Goal: Task Accomplishment & Management: Use online tool/utility

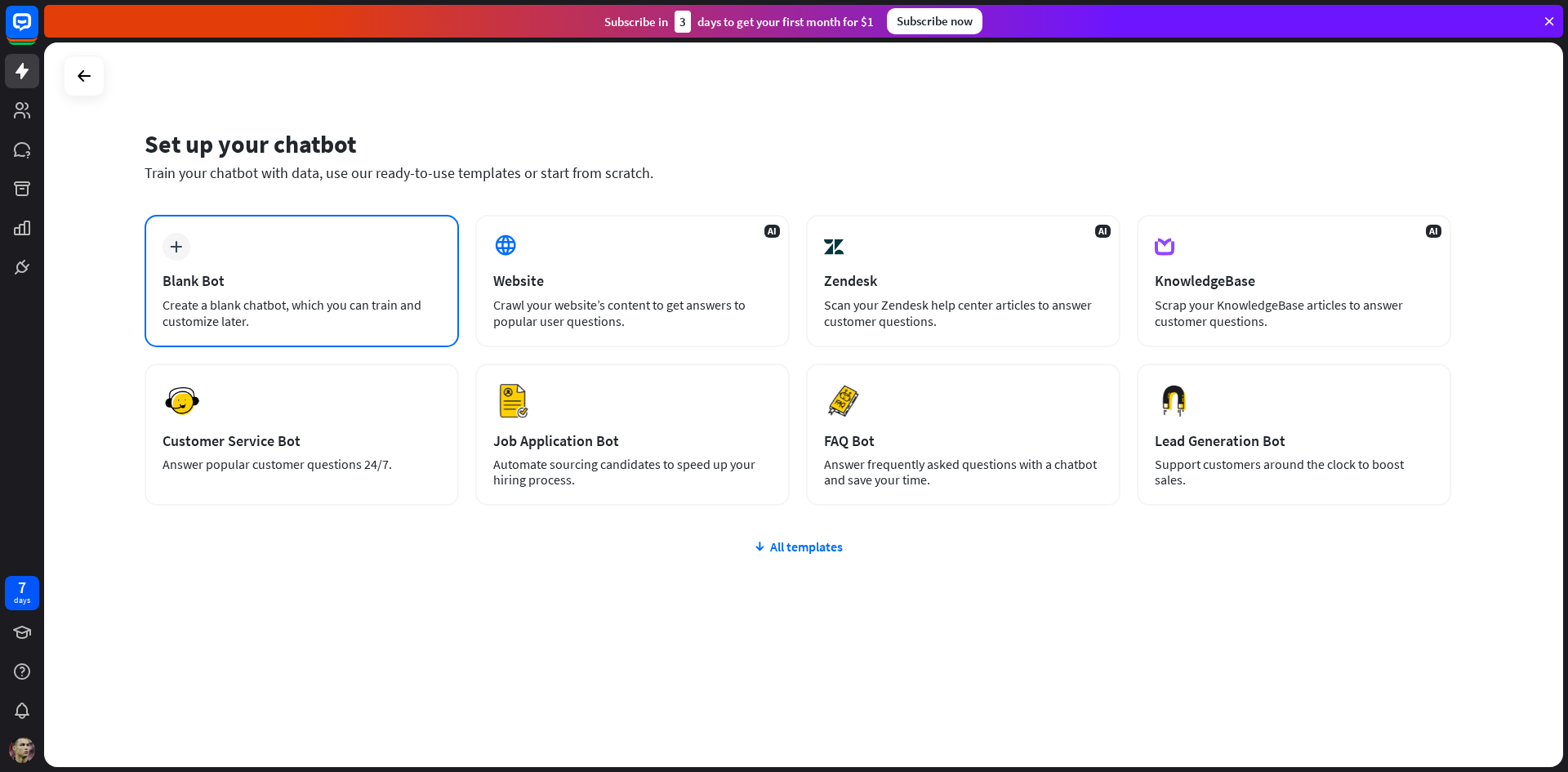
click at [412, 280] on div "Blank Bot" at bounding box center [301, 280] width 278 height 19
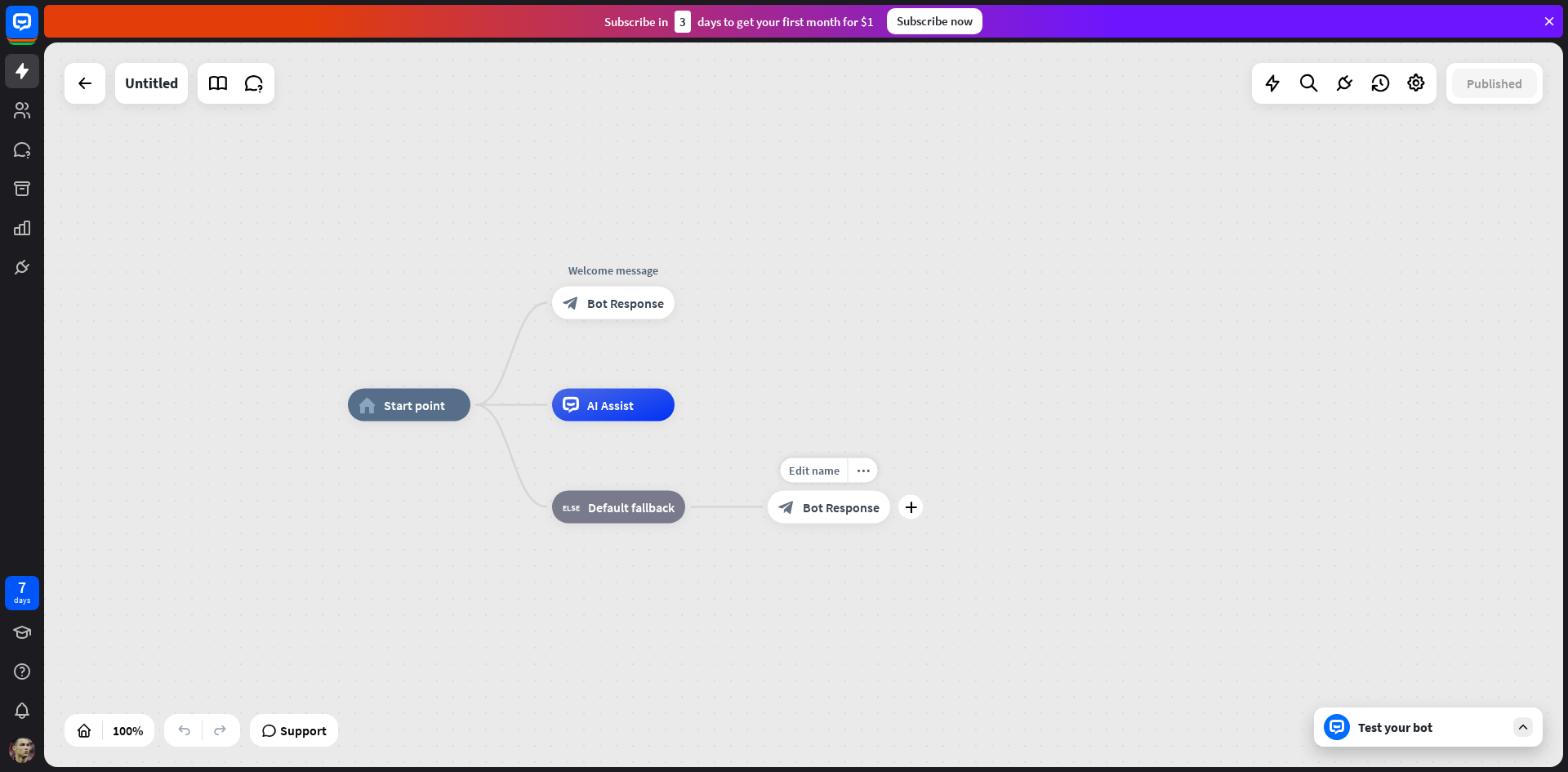
click at [817, 511] on span "Bot Response" at bounding box center [841, 507] width 77 height 16
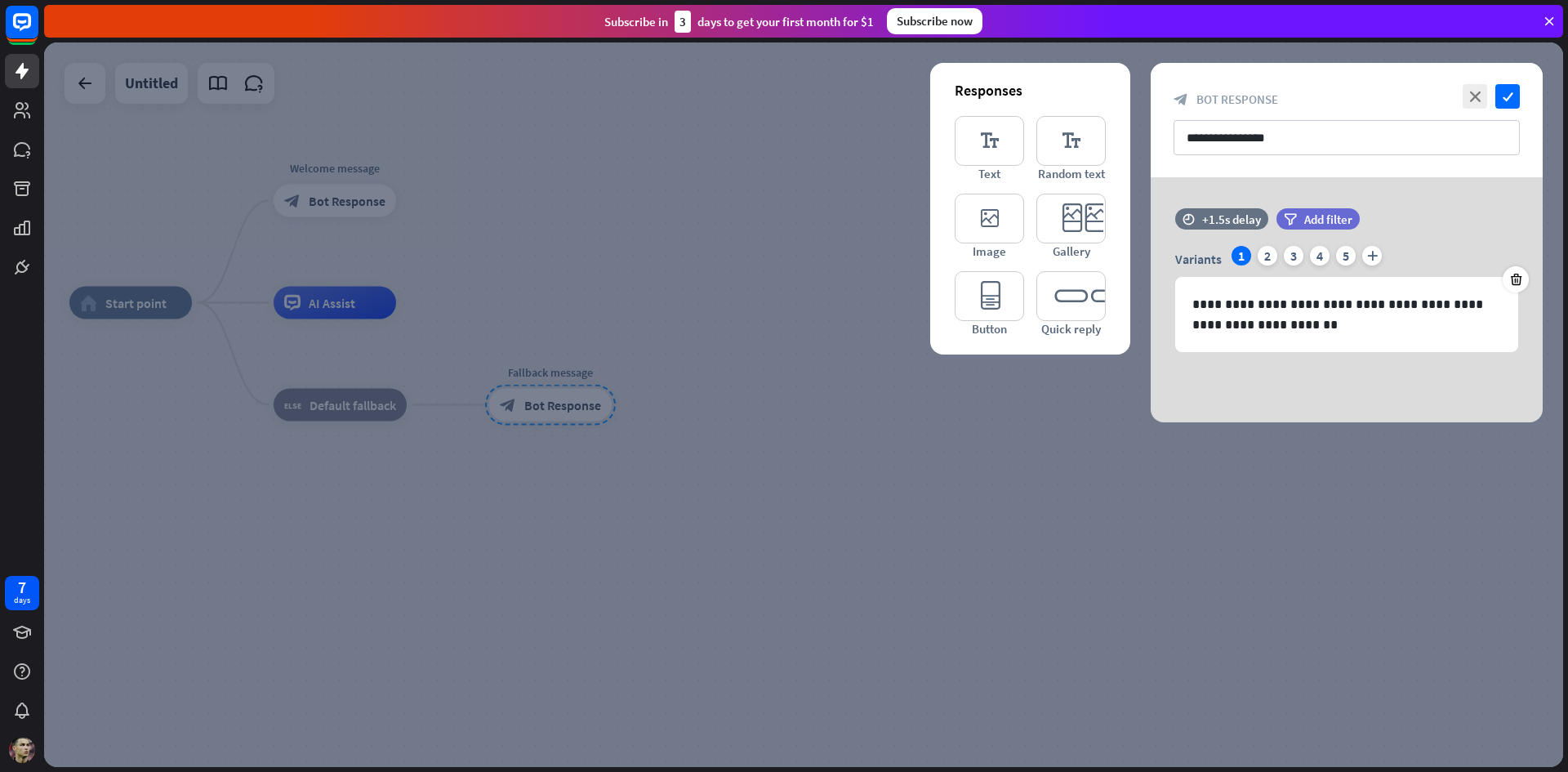
click at [1550, 16] on icon at bounding box center [1549, 21] width 15 height 15
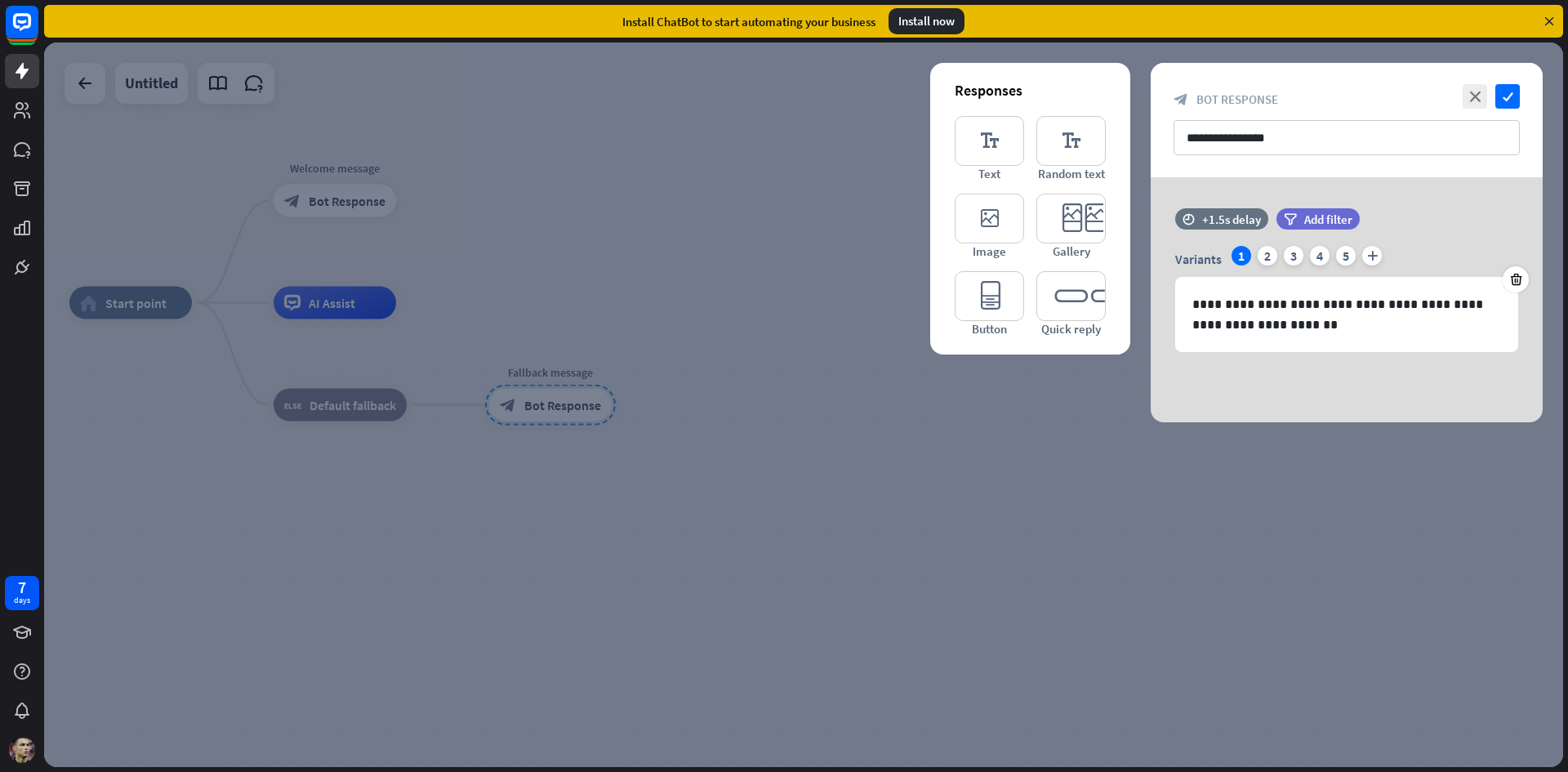
click at [1550, 16] on icon at bounding box center [1549, 21] width 15 height 15
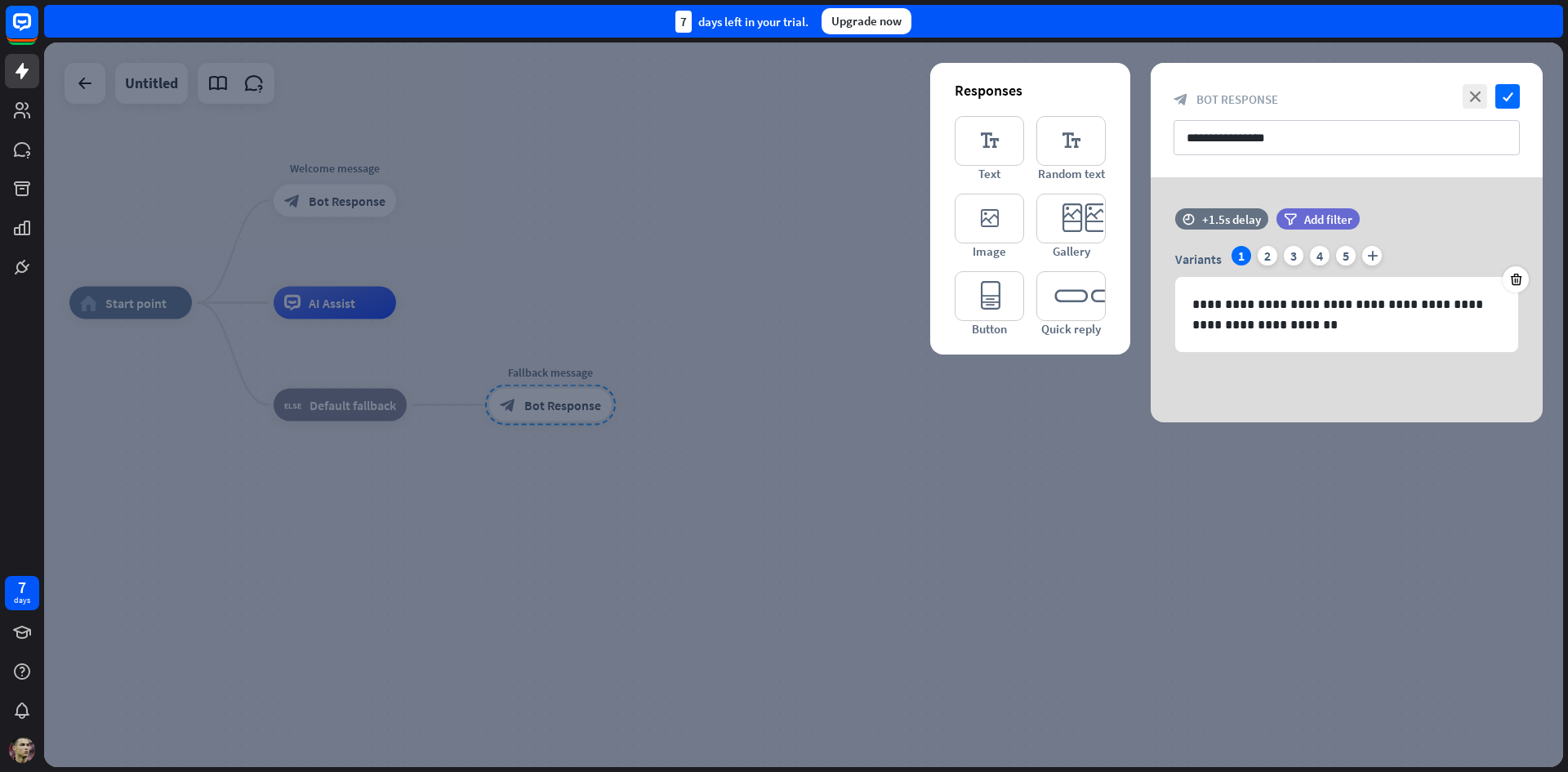
click at [829, 110] on div at bounding box center [803, 404] width 1519 height 724
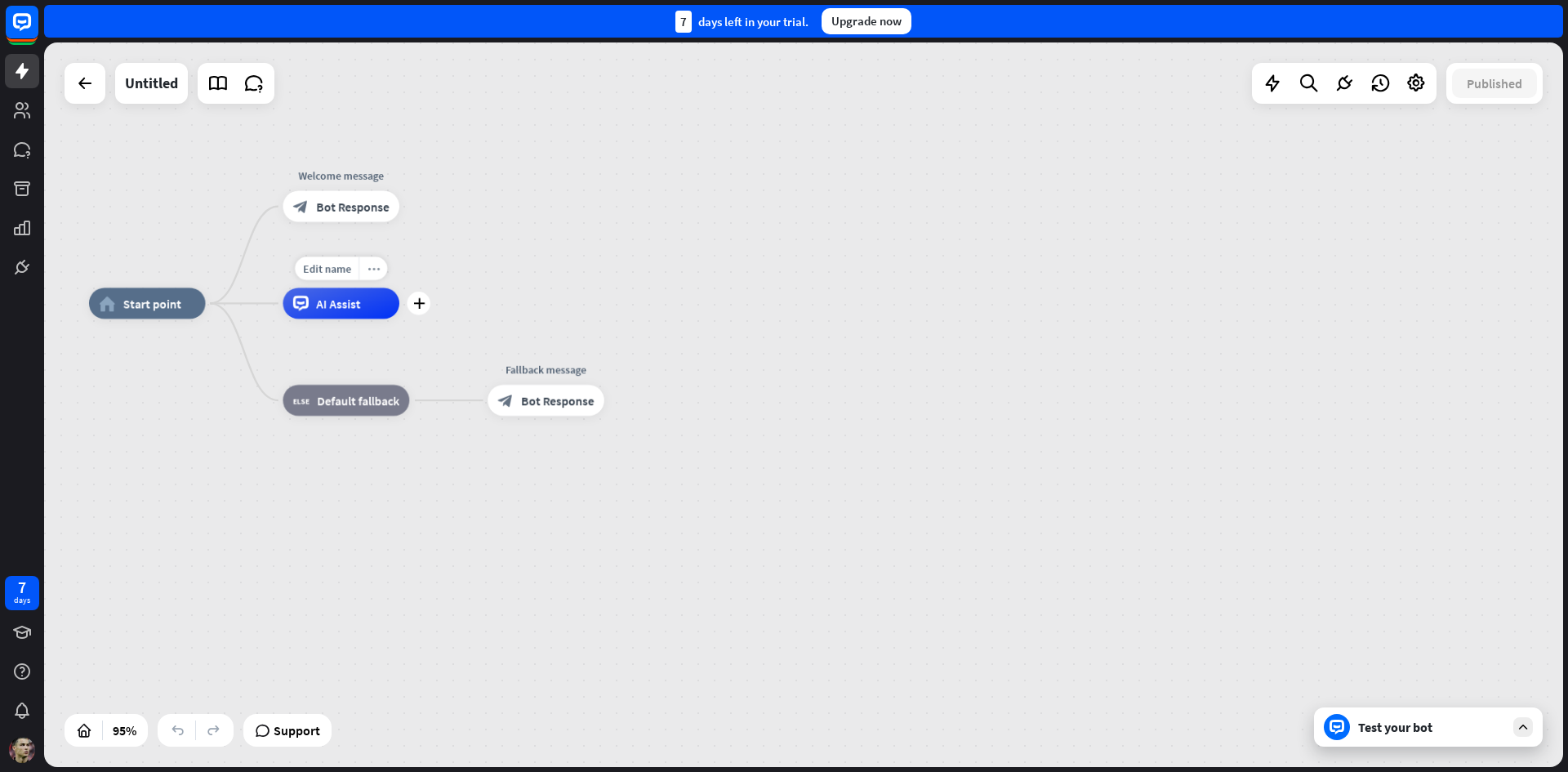
click at [379, 266] on div "more_horiz" at bounding box center [372, 268] width 28 height 24
click at [440, 245] on div "home_2 Start point Welcome message block_bot_response Bot Response AI Assist bl…" at bounding box center [803, 404] width 1519 height 724
click at [374, 166] on icon "more_horiz" at bounding box center [373, 171] width 12 height 11
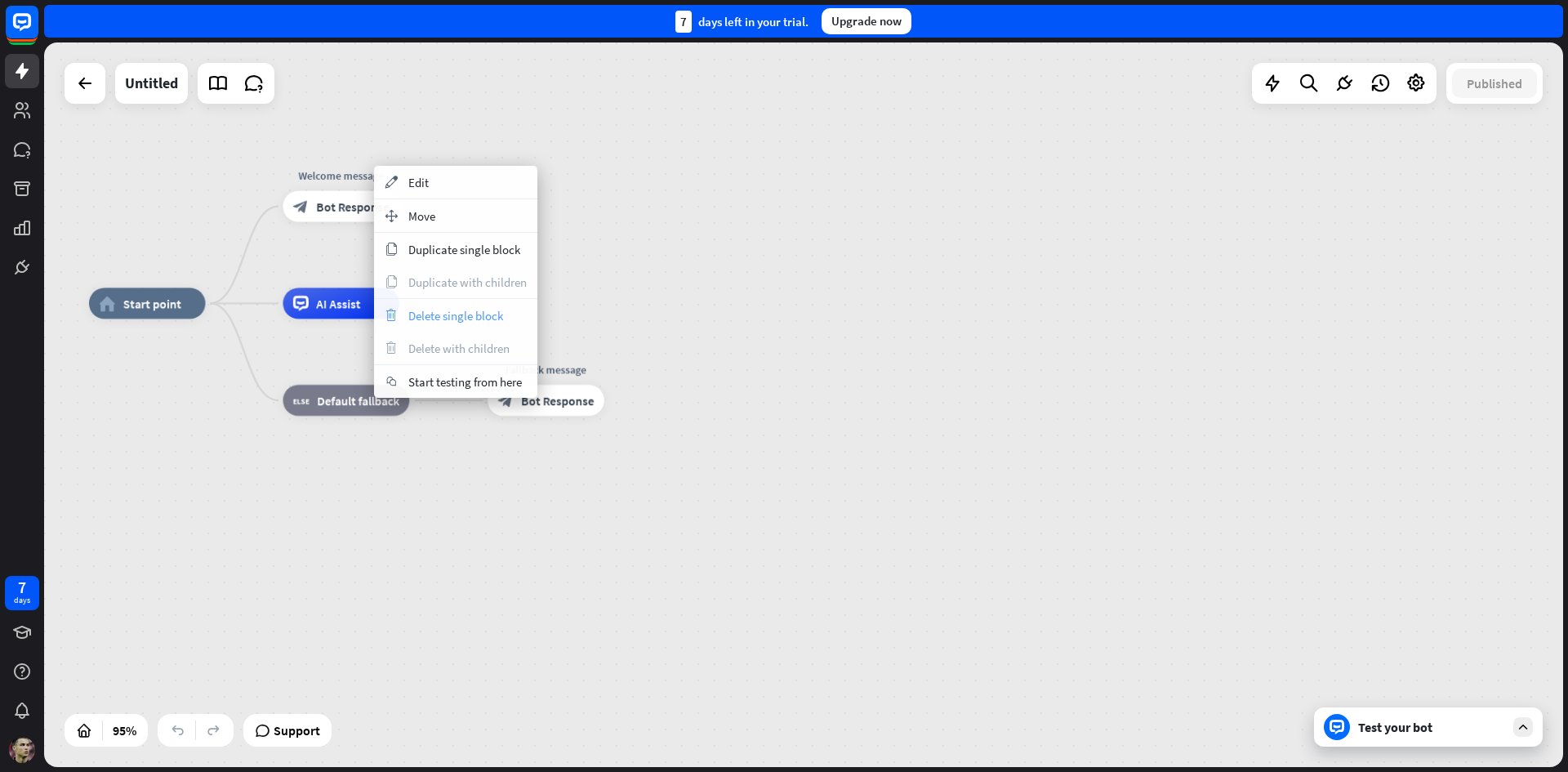
click at [430, 317] on span "Delete single block" at bounding box center [455, 315] width 94 height 16
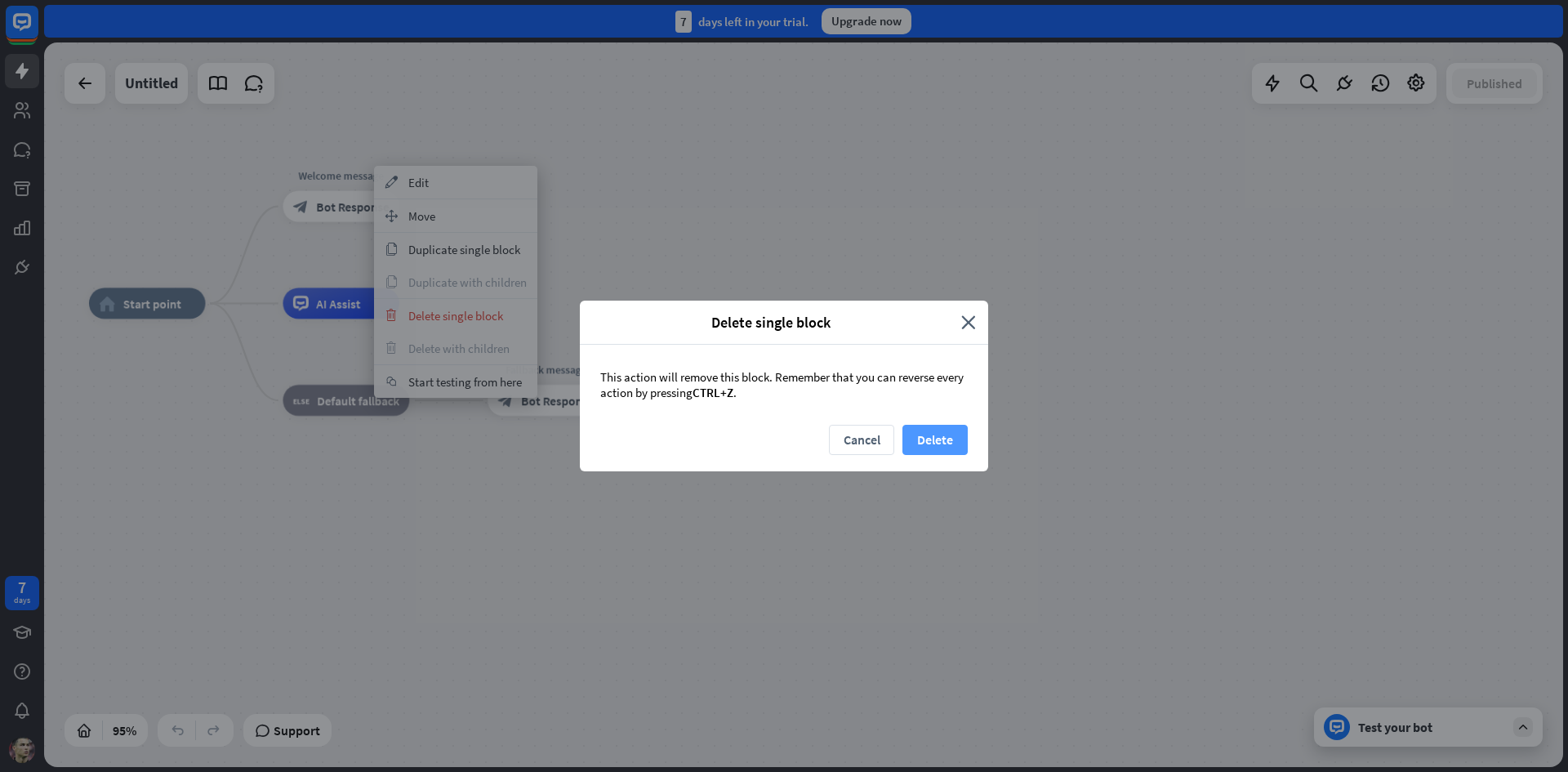
click at [953, 433] on button "Delete" at bounding box center [934, 440] width 65 height 30
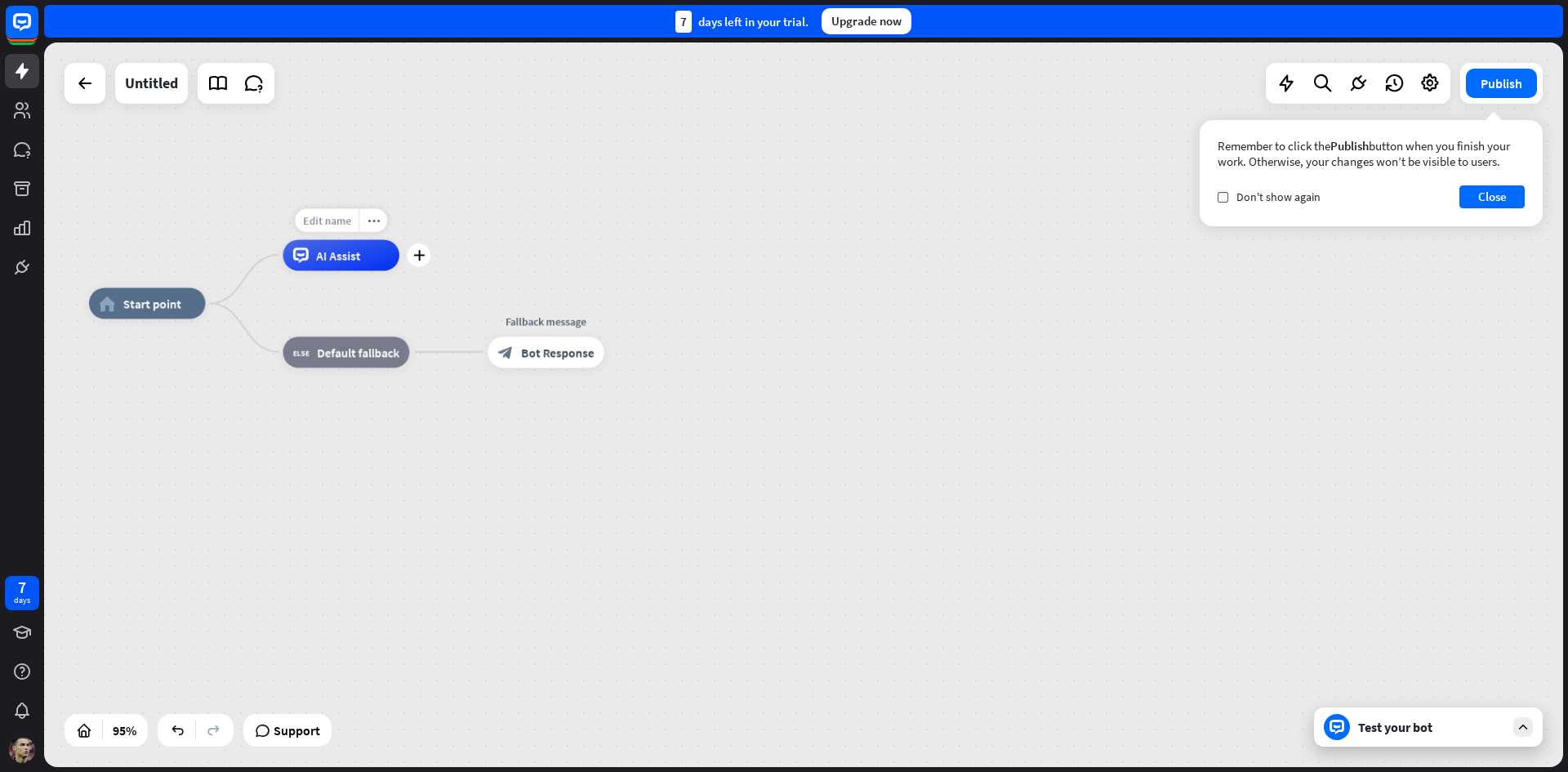
click at [347, 219] on span "Edit name" at bounding box center [327, 220] width 49 height 14
click at [352, 349] on span "Default fallback" at bounding box center [358, 351] width 82 height 16
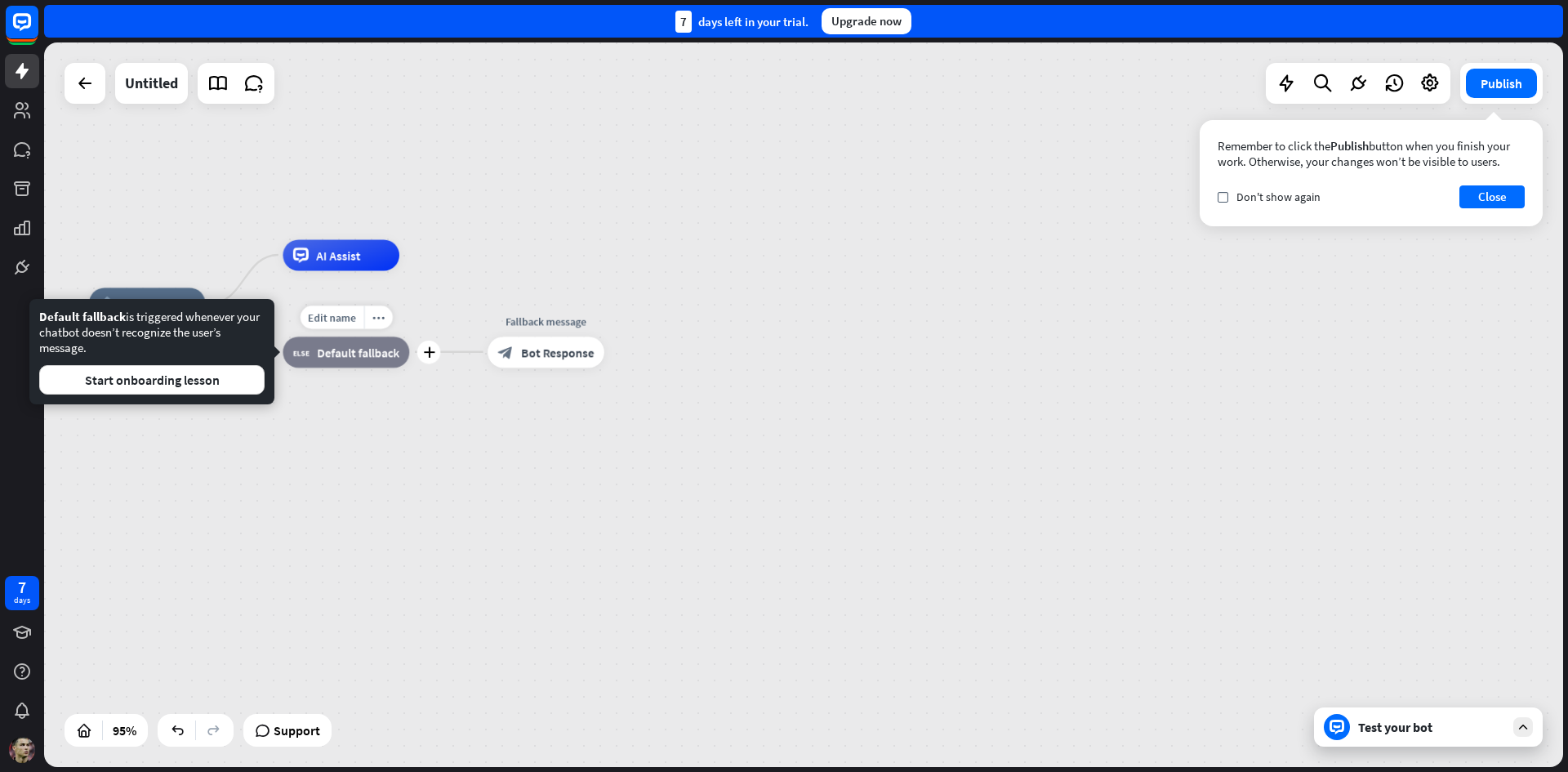
click at [344, 352] on span "Default fallback" at bounding box center [358, 351] width 82 height 16
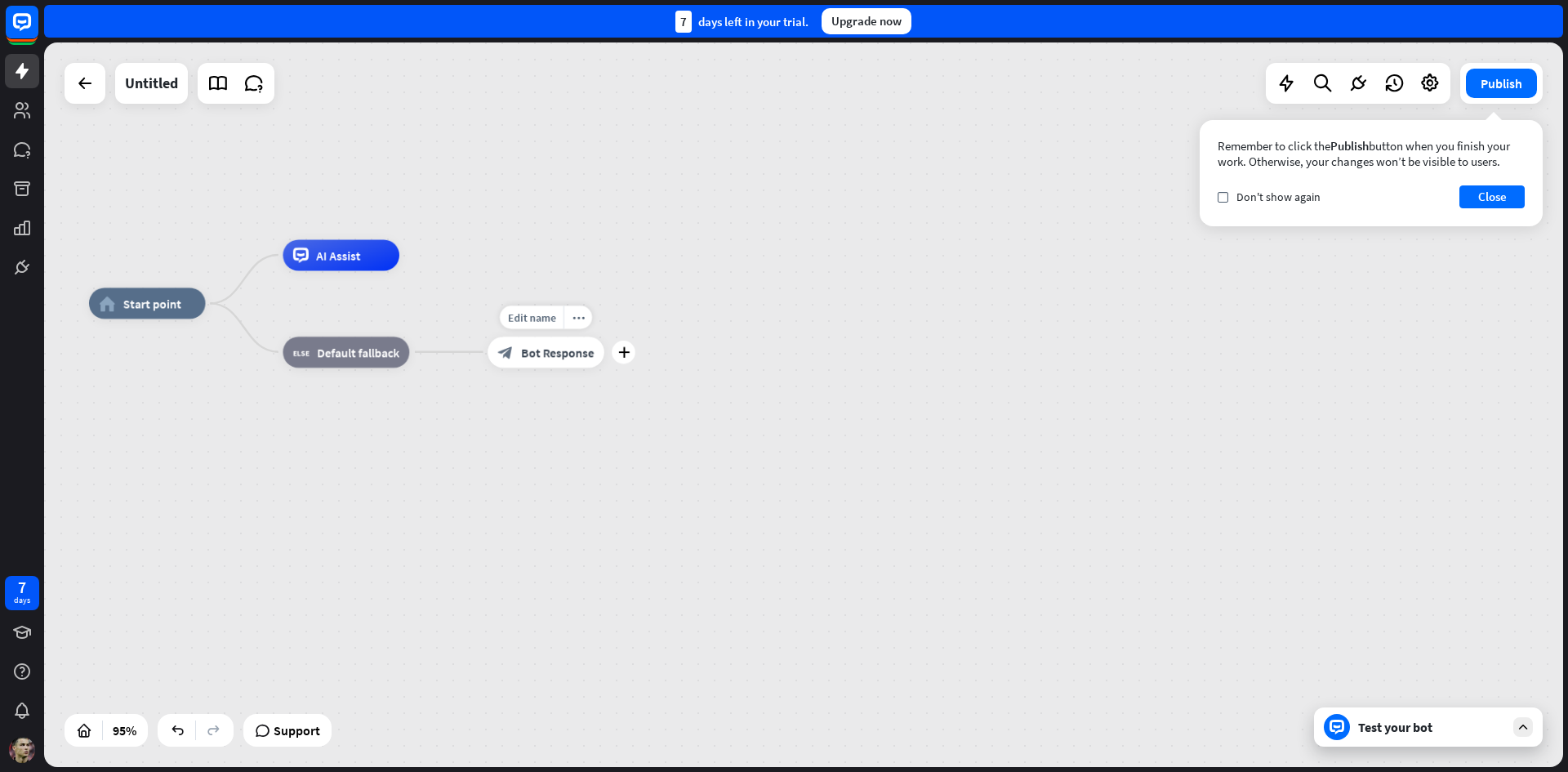
click at [523, 351] on span "Bot Response" at bounding box center [557, 351] width 72 height 16
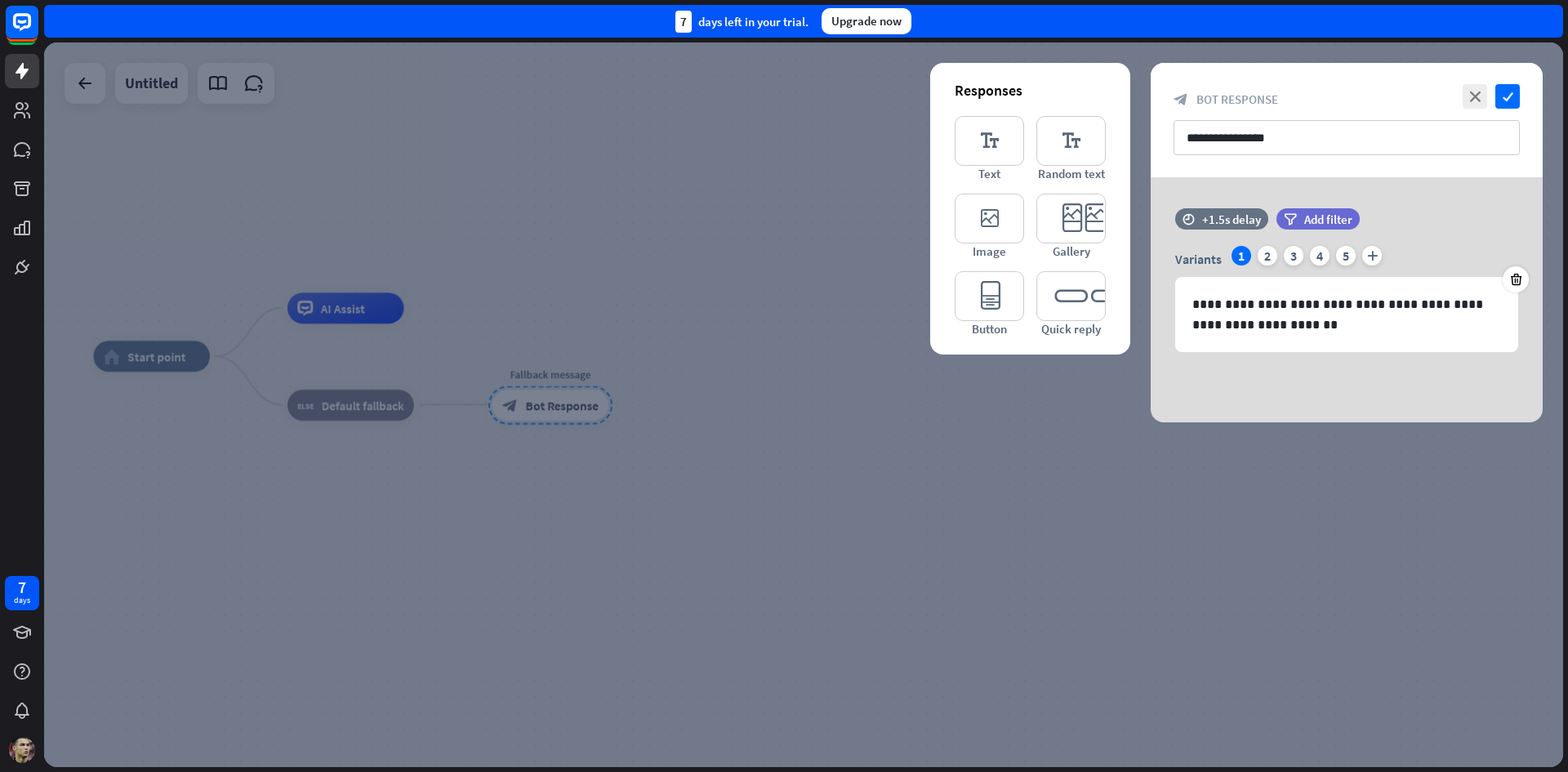
click at [876, 426] on div at bounding box center [803, 404] width 1519 height 724
